Goal: Information Seeking & Learning: Check status

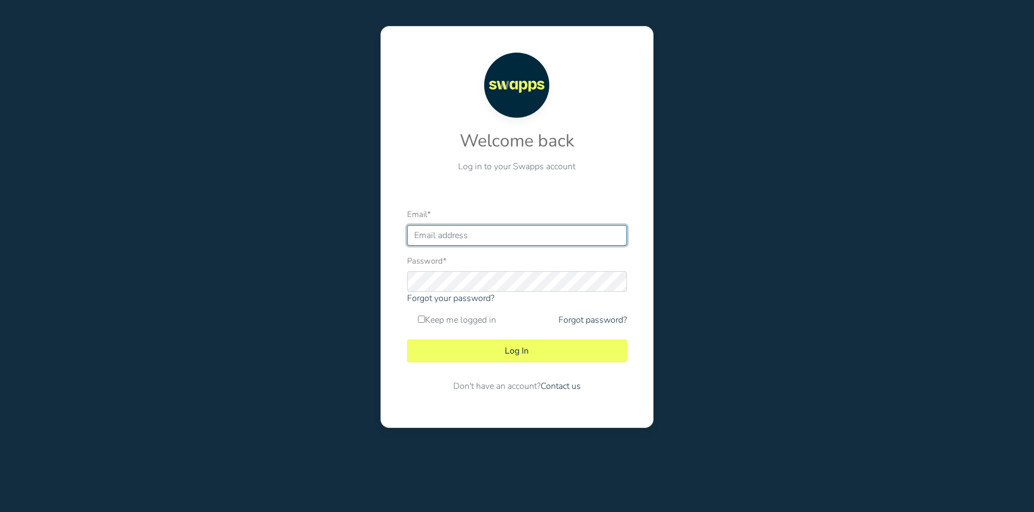
click at [491, 241] on input "Email *" at bounding box center [517, 235] width 220 height 21
type input "[EMAIL_ADDRESS][DOMAIN_NAME]"
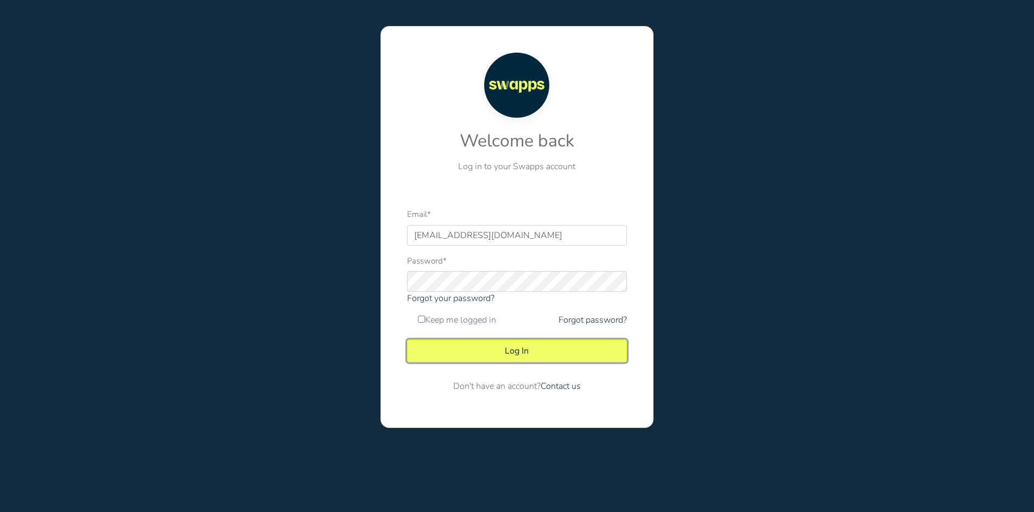
click at [507, 342] on button "Log In" at bounding box center [517, 351] width 220 height 23
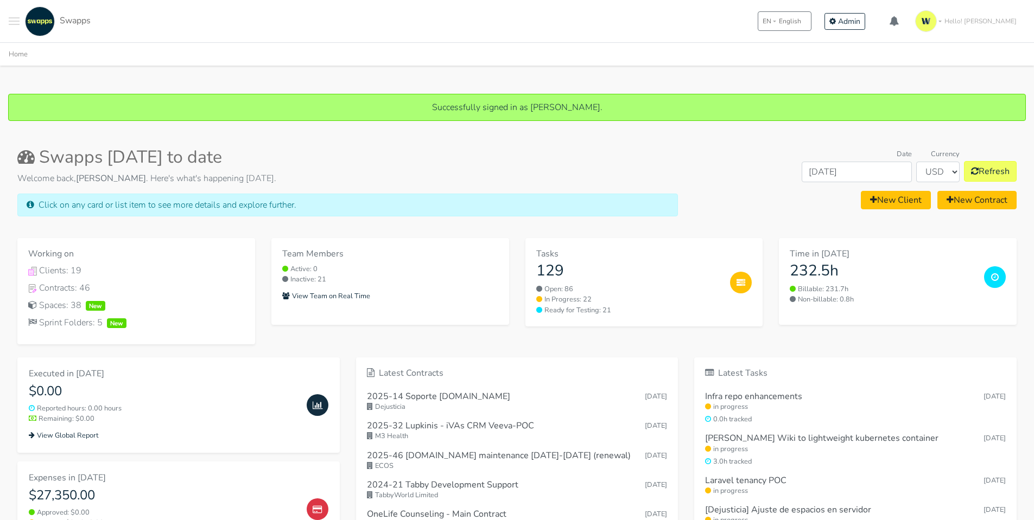
click at [14, 20] on button "Toggle navigation menu" at bounding box center [14, 22] width 11 height 30
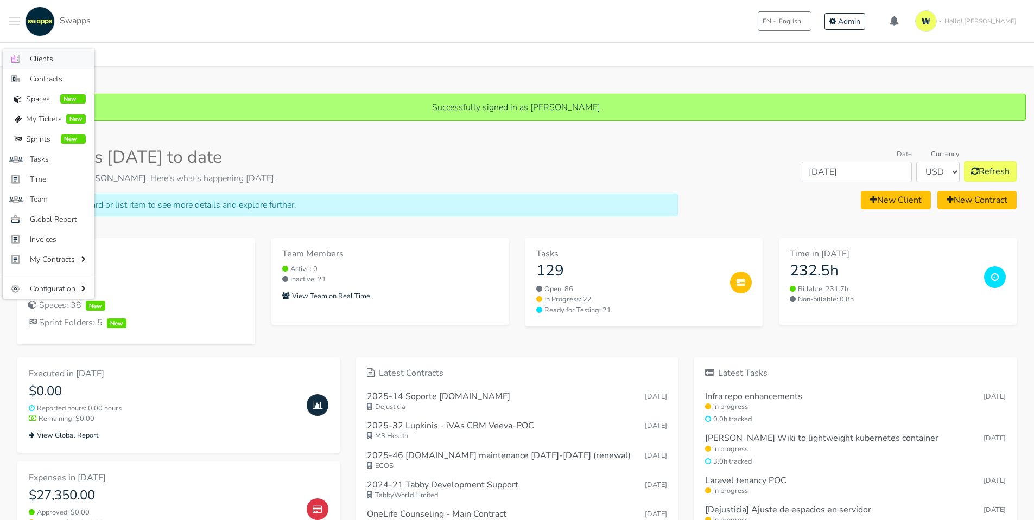
click at [25, 63] on link ".cls-1 { fill: #F15CFF; } .cls-2 { fill: #9a9a9a; } Clients" at bounding box center [49, 59] width 92 height 20
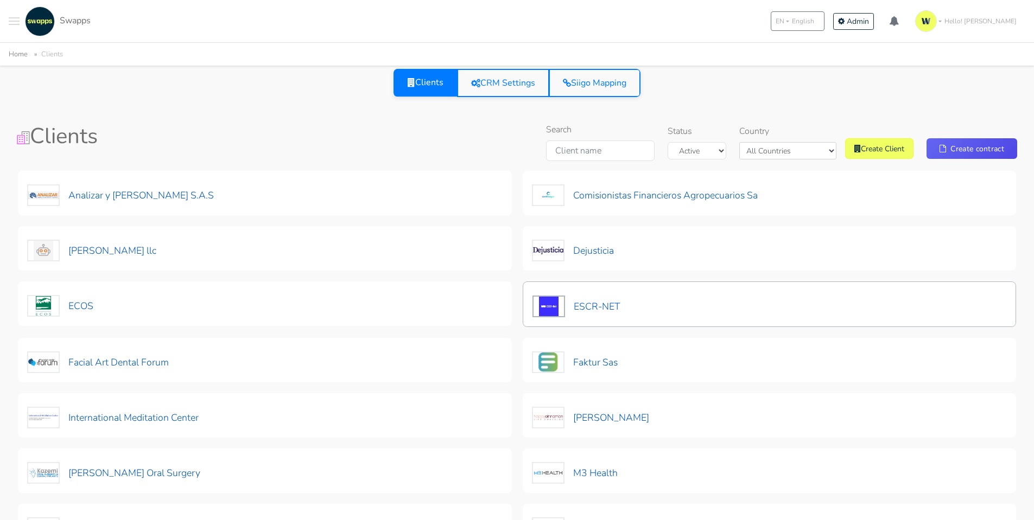
click at [601, 292] on div "ESCR-NET" at bounding box center [576, 304] width 88 height 27
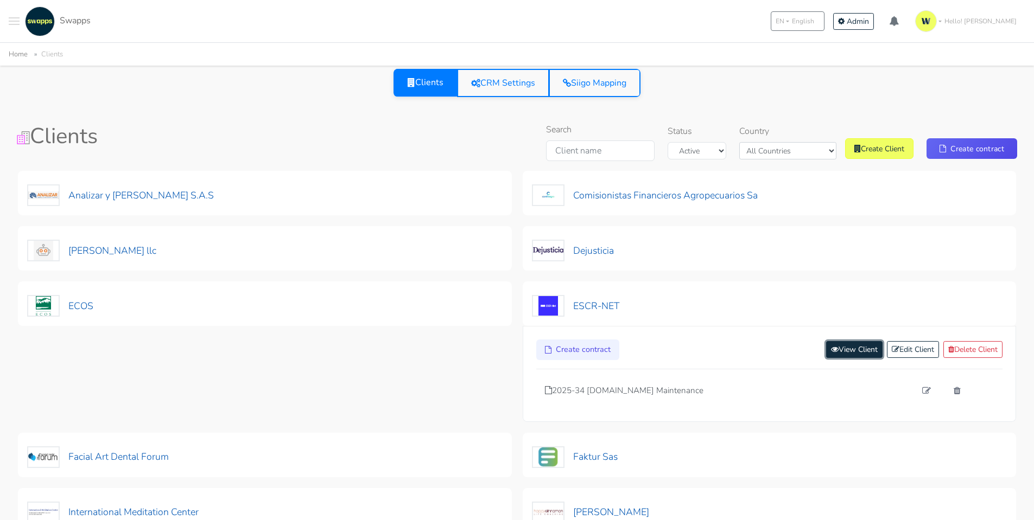
click at [835, 357] on link "View Client" at bounding box center [854, 349] width 56 height 17
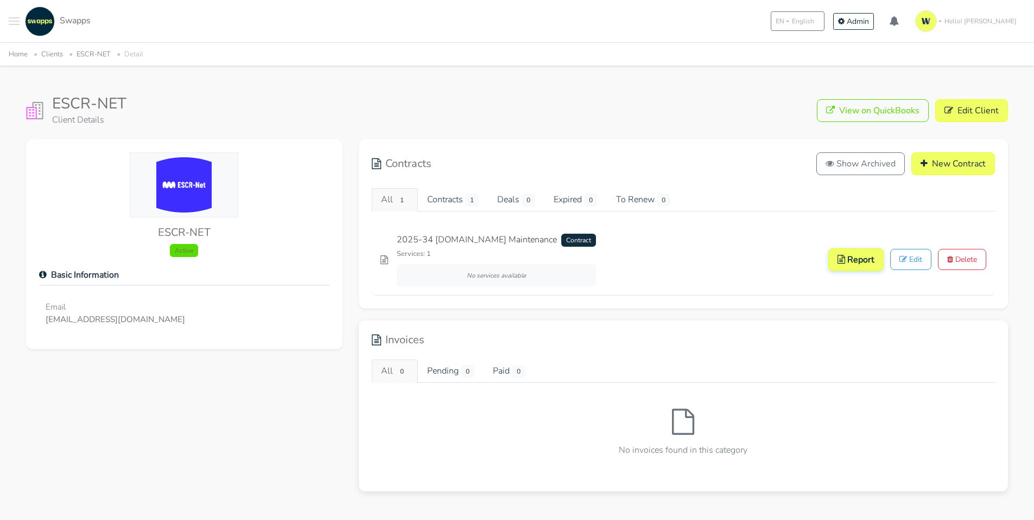
scroll to position [54, 0]
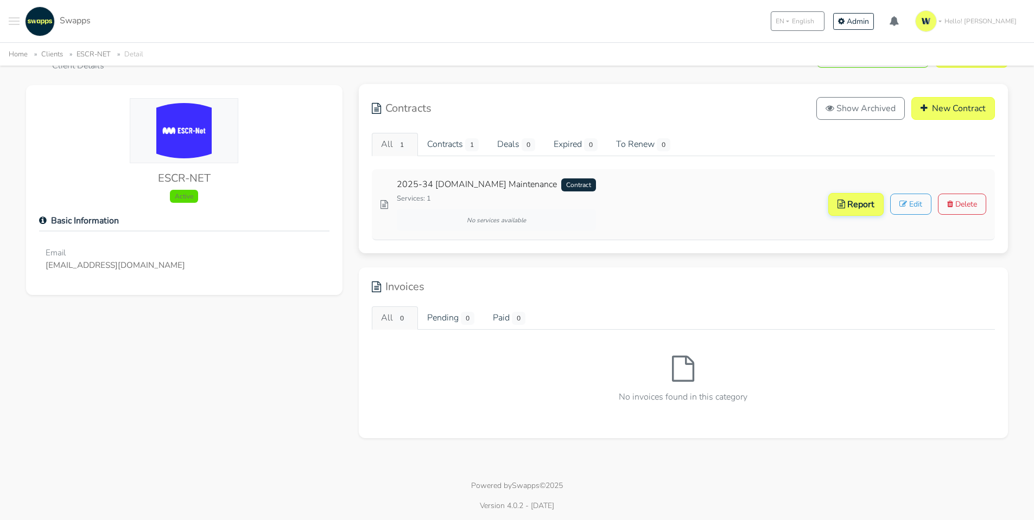
click at [464, 187] on link "2025-34 escr-net.org Maintenance Contract" at bounding box center [496, 185] width 199 height 14
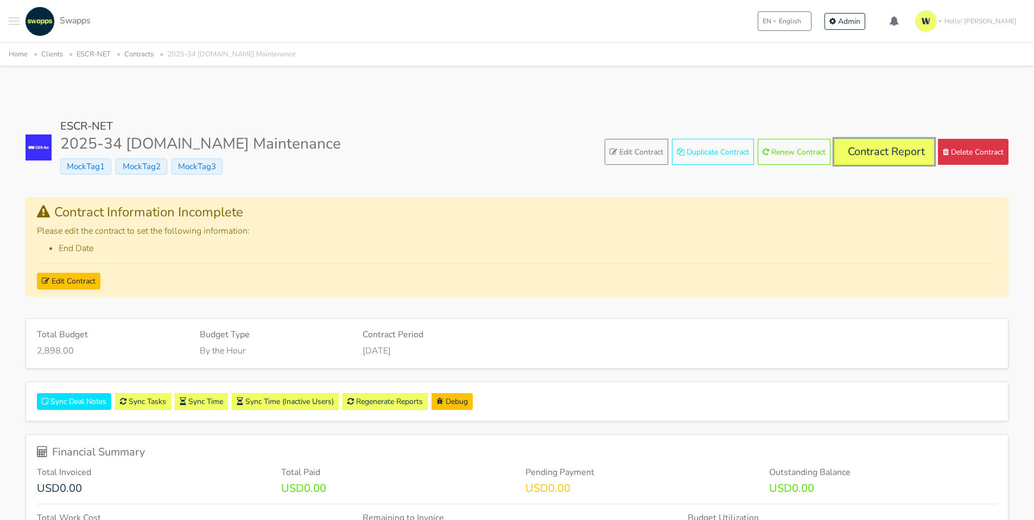
click at [865, 151] on link "Contract Report" at bounding box center [884, 152] width 100 height 26
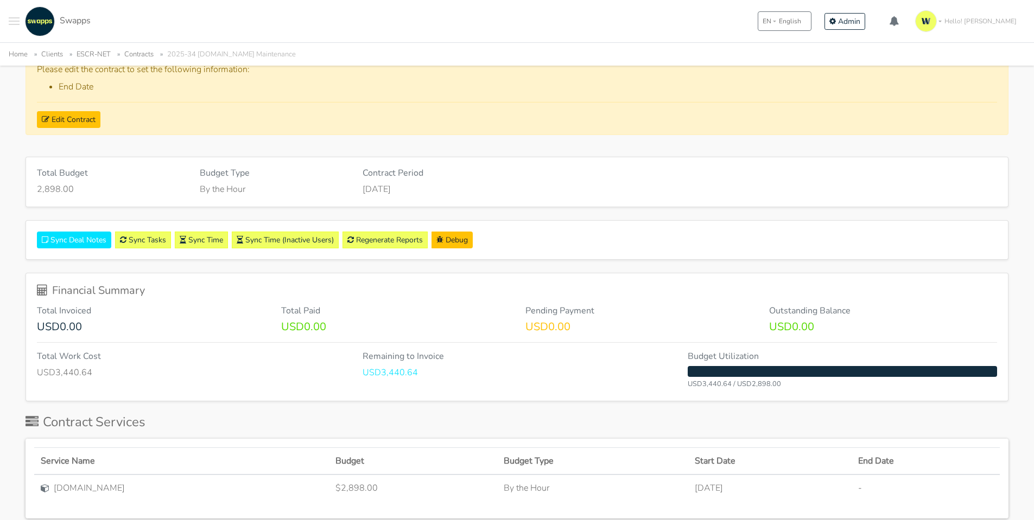
scroll to position [109, 0]
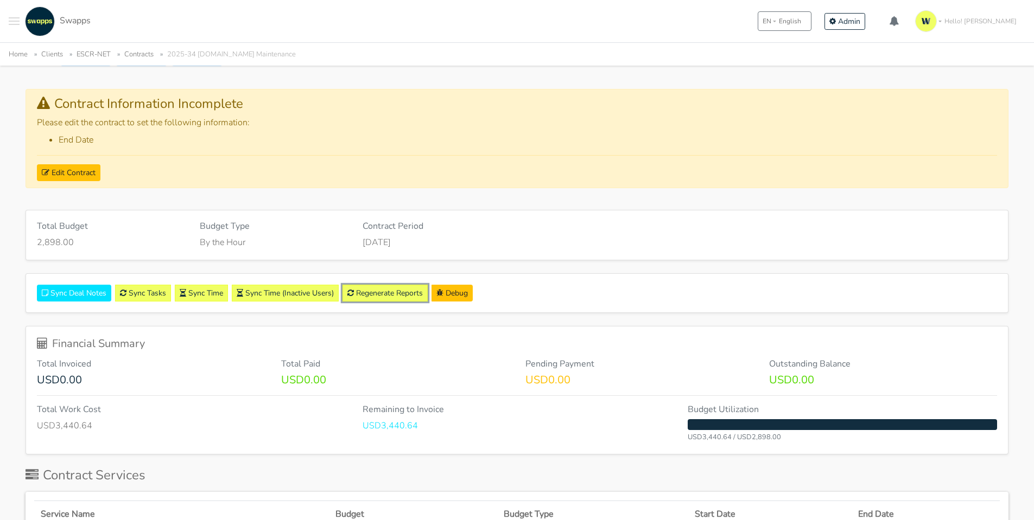
click at [390, 291] on link "Regenerate Reports" at bounding box center [384, 293] width 85 height 17
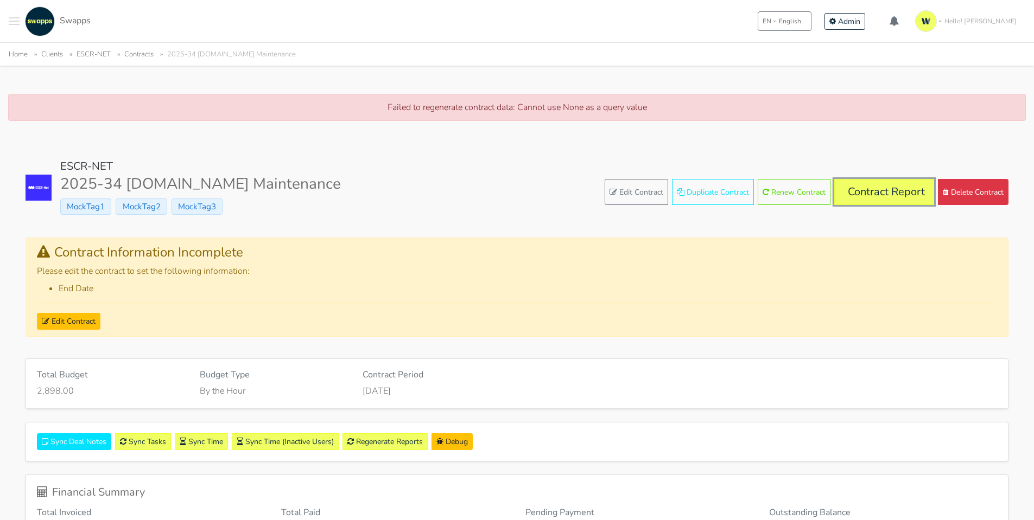
click at [884, 184] on link "Contract Report" at bounding box center [884, 192] width 100 height 26
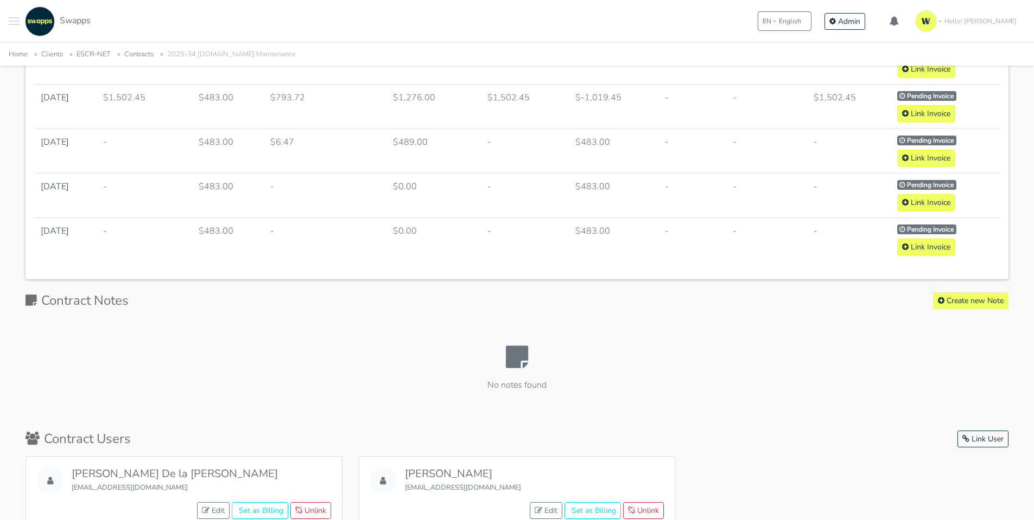
scroll to position [597, 0]
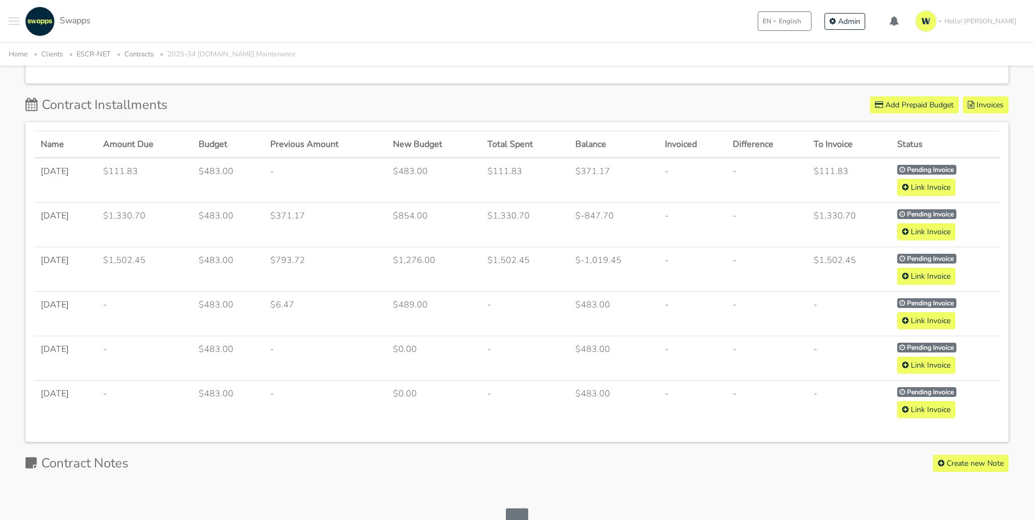
drag, startPoint x: 816, startPoint y: 173, endPoint x: 866, endPoint y: 265, distance: 104.9
click at [866, 265] on tbody "[DATE] $111.83 $483.00 - $483.00 $111.83" at bounding box center [516, 291] width 965 height 267
click at [866, 265] on td "$1,502.45" at bounding box center [849, 269] width 84 height 44
drag, startPoint x: 861, startPoint y: 258, endPoint x: 744, endPoint y: 173, distance: 144.5
click at [744, 173] on tbody "[DATE] $111.83 $483.00 - $483.00 $111.83" at bounding box center [516, 291] width 965 height 267
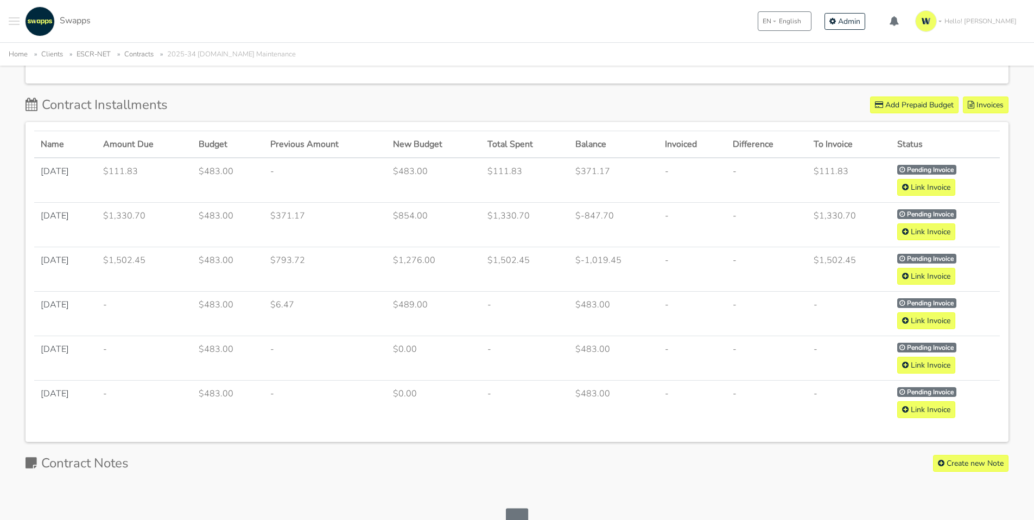
click at [634, 234] on td "$-847.70" at bounding box center [613, 224] width 89 height 44
drag, startPoint x: 588, startPoint y: 174, endPoint x: 674, endPoint y: 264, distance: 124.7
click at [674, 264] on tbody "[DATE] $111.83 $483.00 - $483.00 $111.83" at bounding box center [516, 291] width 965 height 267
click at [674, 264] on td "-" at bounding box center [692, 269] width 68 height 44
drag, startPoint x: 288, startPoint y: 219, endPoint x: 340, endPoint y: 338, distance: 129.5
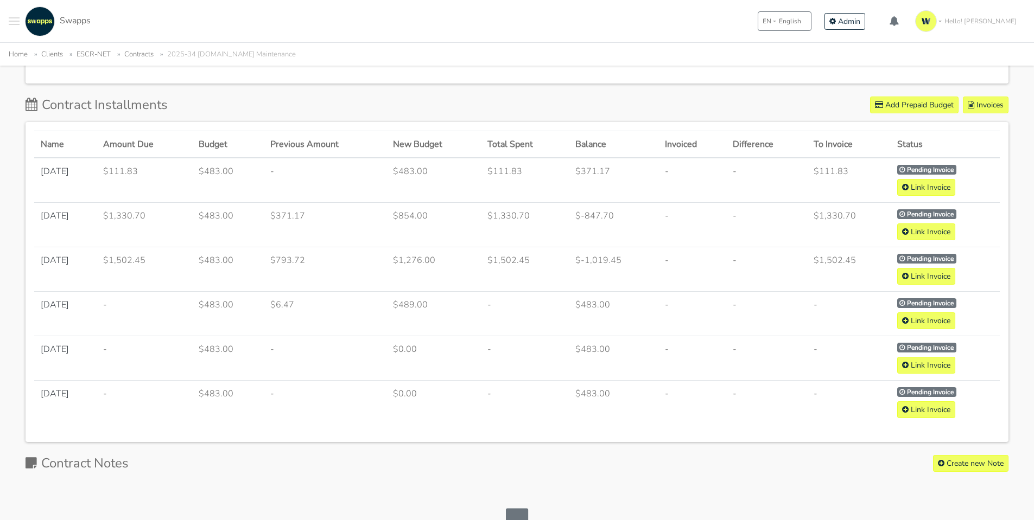
click at [340, 338] on tbody "[DATE] $111.83 $483.00 - $483.00 $111.83" at bounding box center [516, 291] width 965 height 267
click at [340, 338] on td "-" at bounding box center [325, 358] width 123 height 44
drag, startPoint x: 856, startPoint y: 264, endPoint x: 634, endPoint y: 276, distance: 222.3
click at [634, 276] on tr "[DATE] $1,502.45 $483.00 $793.72 $1,276.00 $1,502.45 $-1,019.45" at bounding box center [516, 269] width 965 height 44
click at [732, 307] on td "-" at bounding box center [766, 313] width 81 height 44
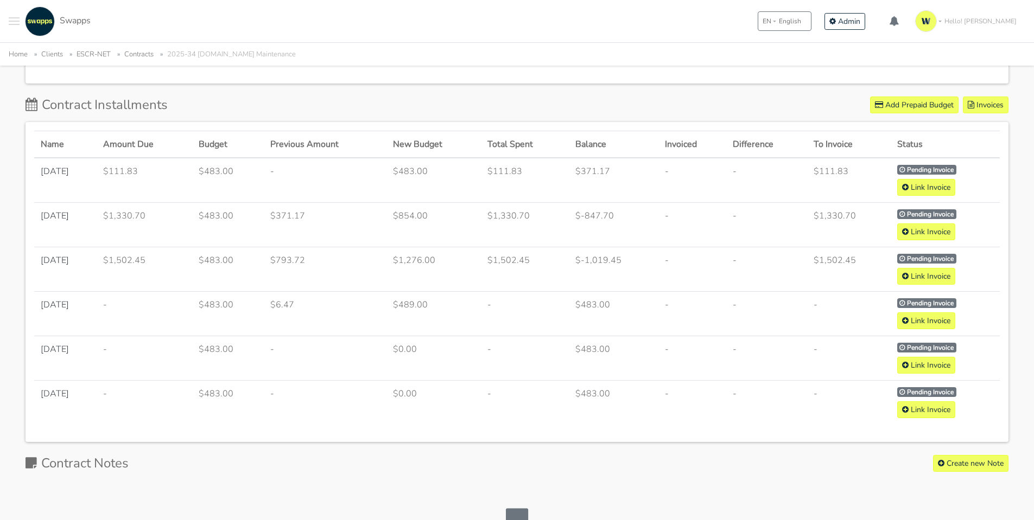
drag, startPoint x: 870, startPoint y: 262, endPoint x: 170, endPoint y: 139, distance: 710.0
click at [170, 139] on table "Name Amount Due Budget Previous Amount New Budget Total Spent Balance Invoiced …" at bounding box center [516, 278] width 965 height 294
click at [501, 142] on th "Total Spent" at bounding box center [525, 144] width 88 height 27
